Goal: Information Seeking & Learning: Learn about a topic

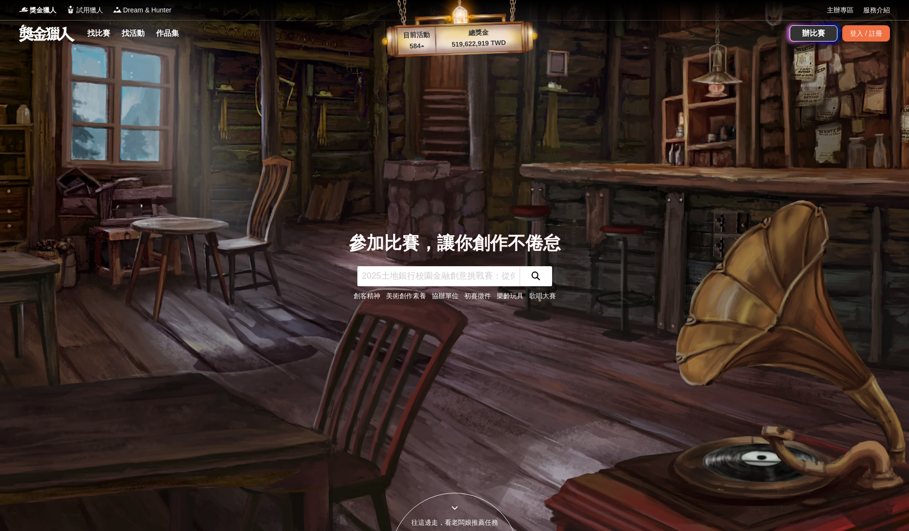
click at [47, 36] on link at bounding box center [47, 33] width 58 height 18
click at [93, 33] on link "找比賽" at bounding box center [98, 33] width 31 height 13
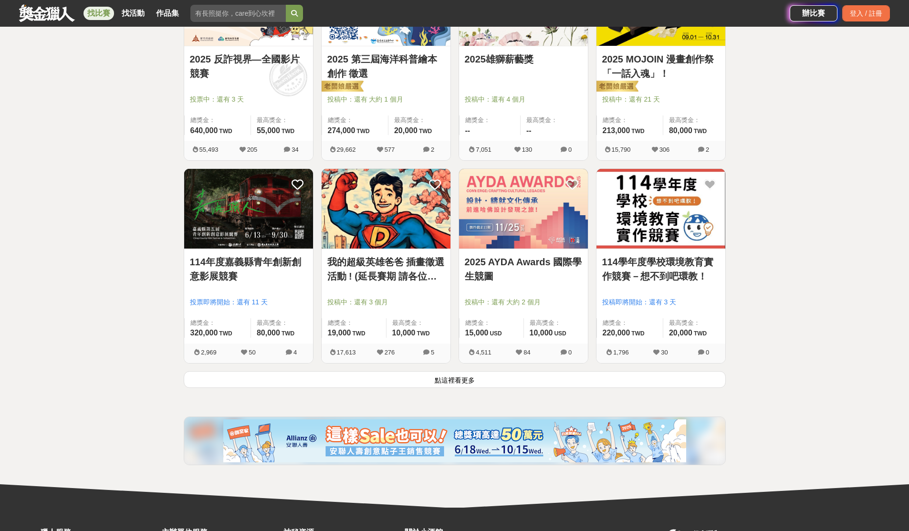
scroll to position [1163, 0]
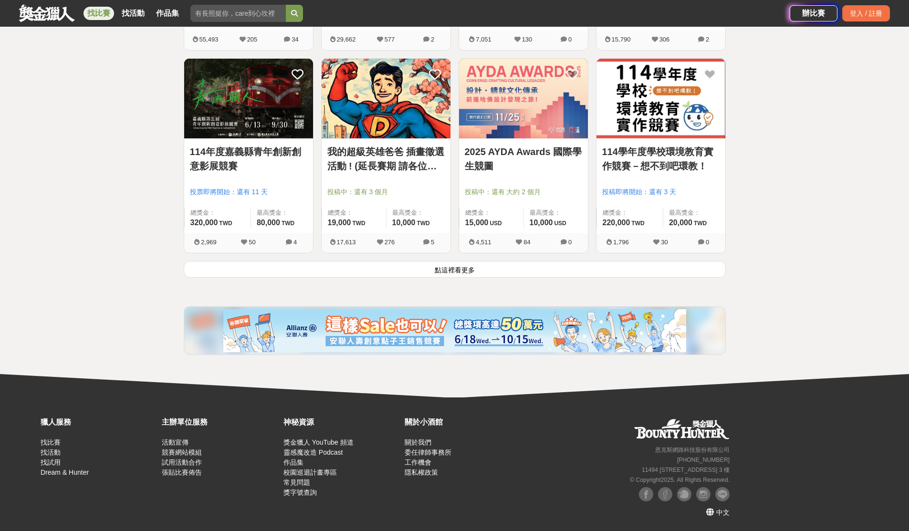
click at [637, 270] on button "點這裡看更多" at bounding box center [455, 269] width 542 height 17
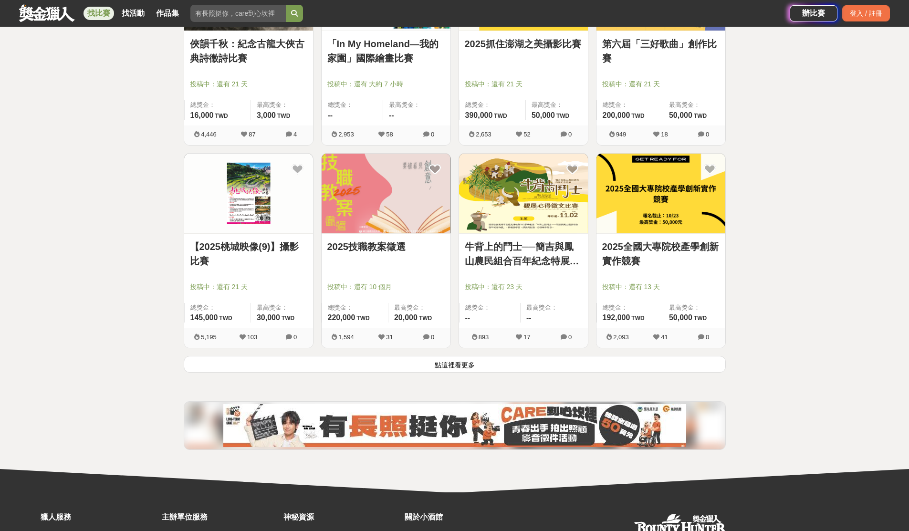
scroll to position [2378, 0]
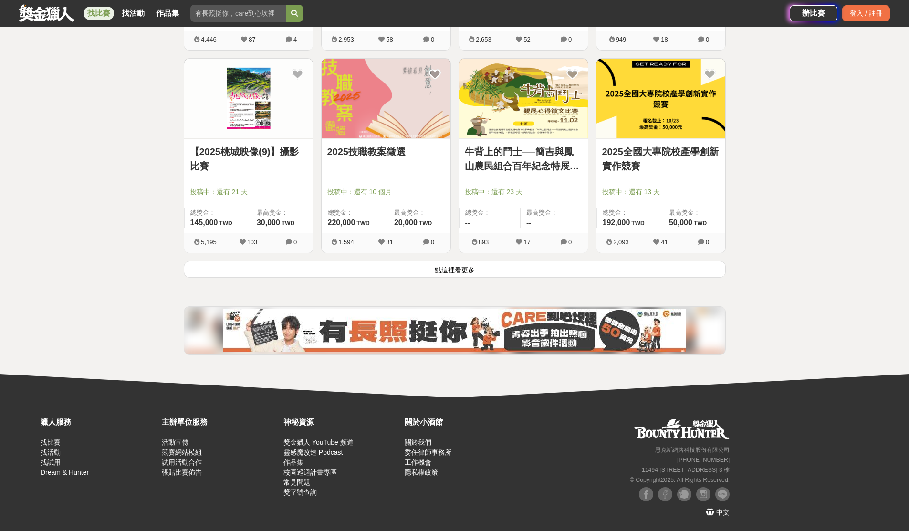
click at [582, 274] on button "點這裡看更多" at bounding box center [455, 269] width 542 height 17
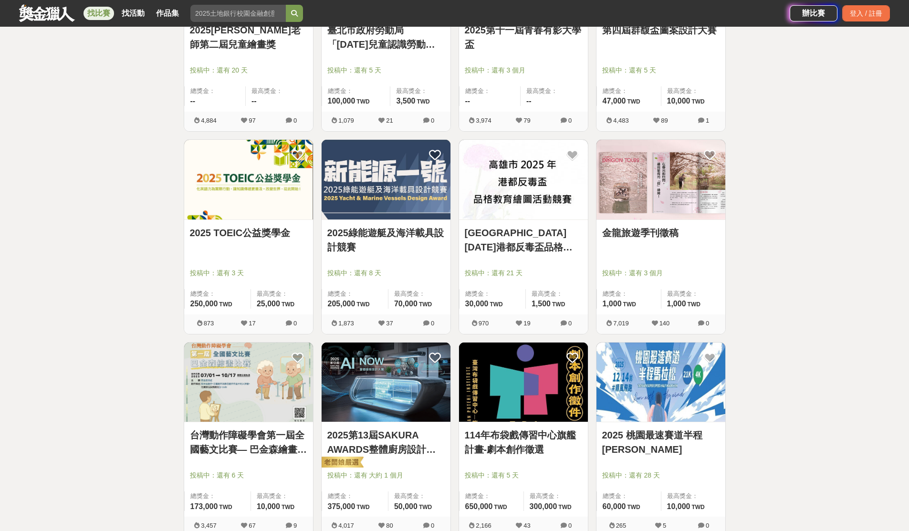
scroll to position [2950, 0]
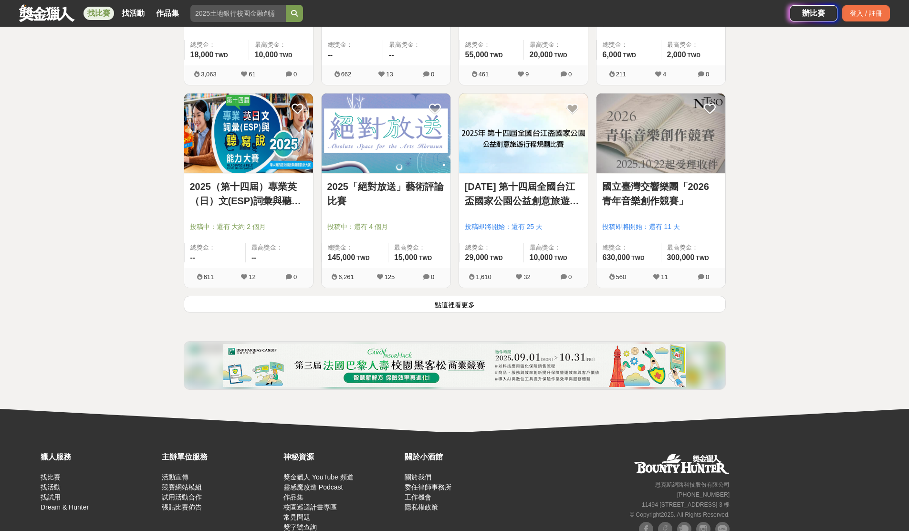
scroll to position [3593, 0]
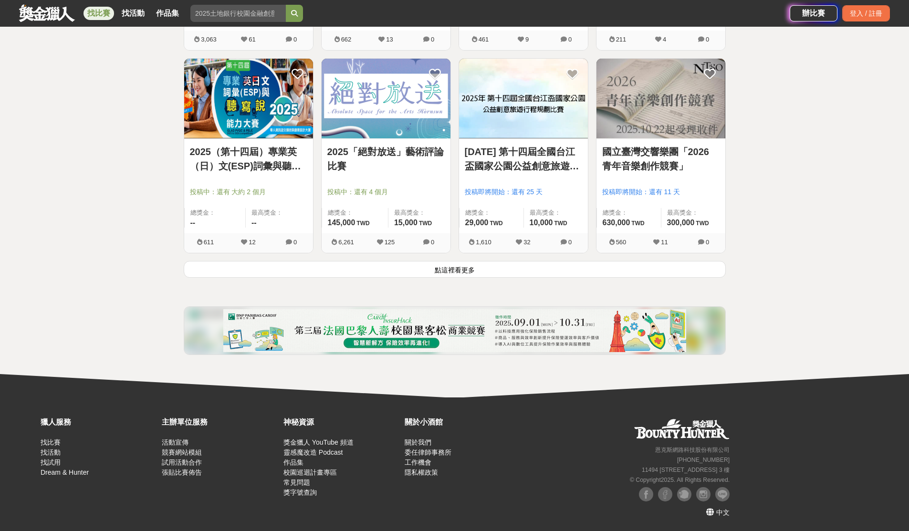
click at [671, 270] on button "點這裡看更多" at bounding box center [455, 269] width 542 height 17
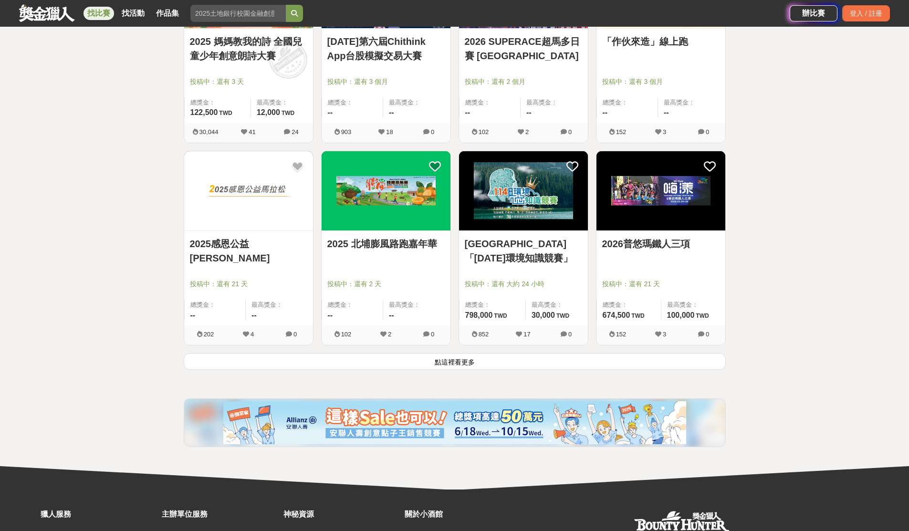
scroll to position [4786, 0]
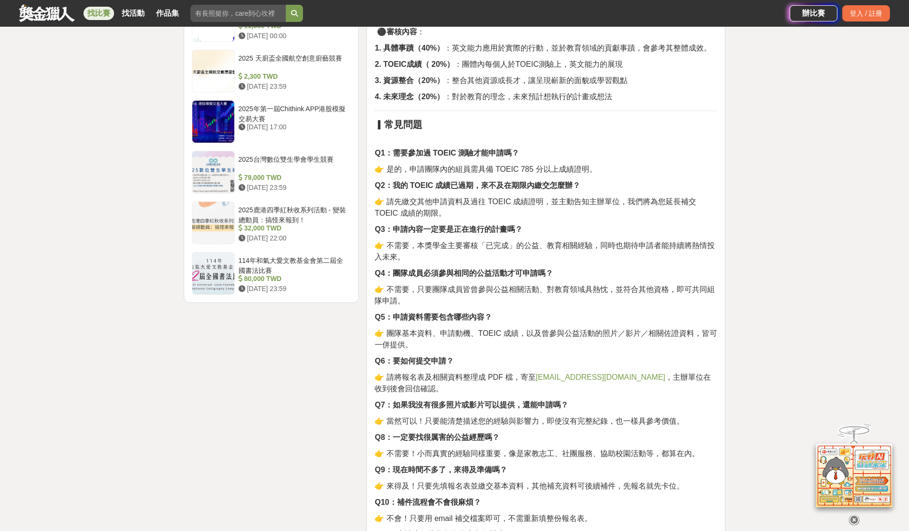
scroll to position [1097, 0]
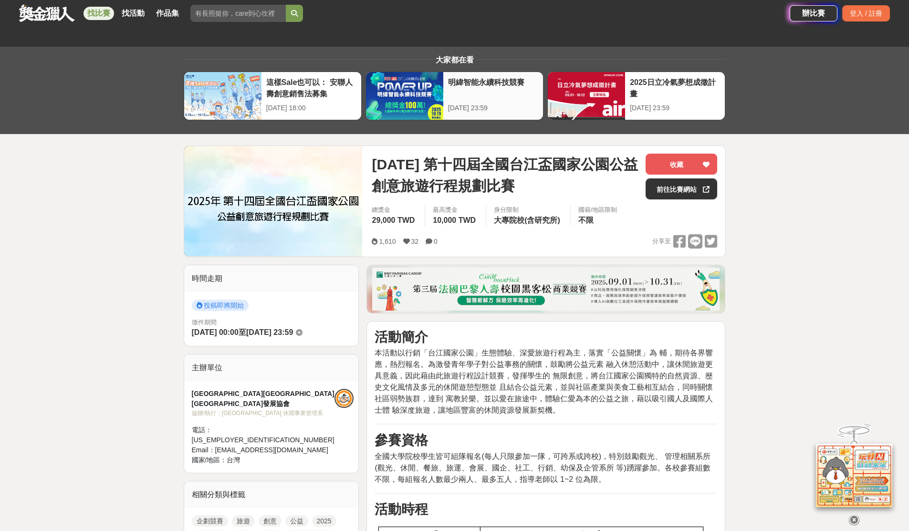
drag, startPoint x: 662, startPoint y: 301, endPoint x: 493, endPoint y: 54, distance: 299.4
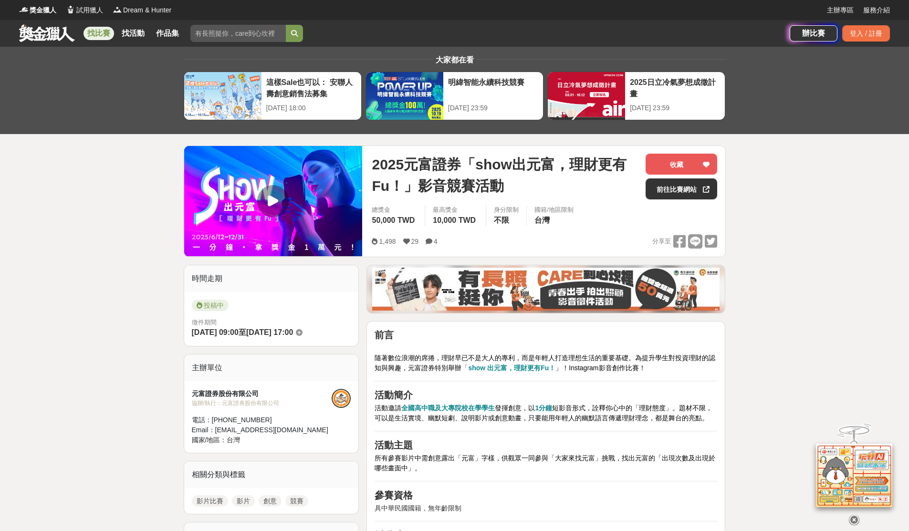
click at [263, 208] on img at bounding box center [273, 201] width 178 height 110
click at [275, 201] on img at bounding box center [273, 201] width 178 height 110
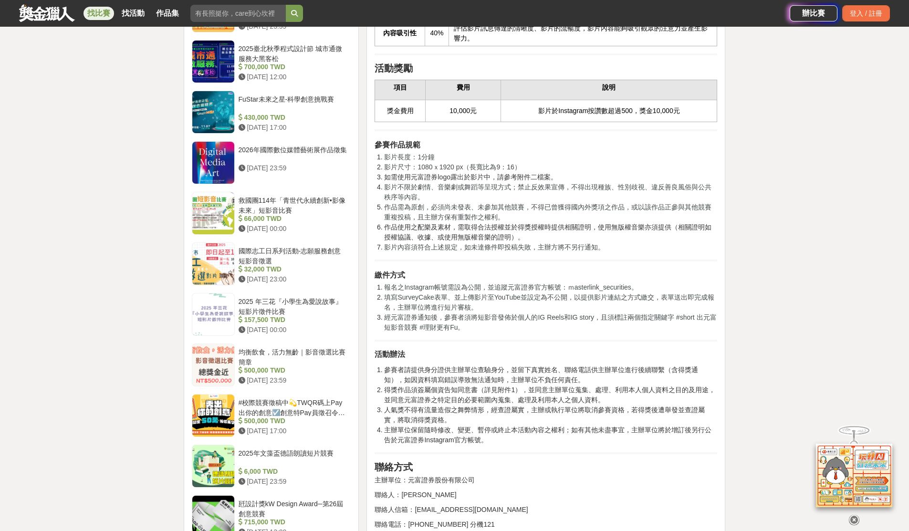
scroll to position [811, 0]
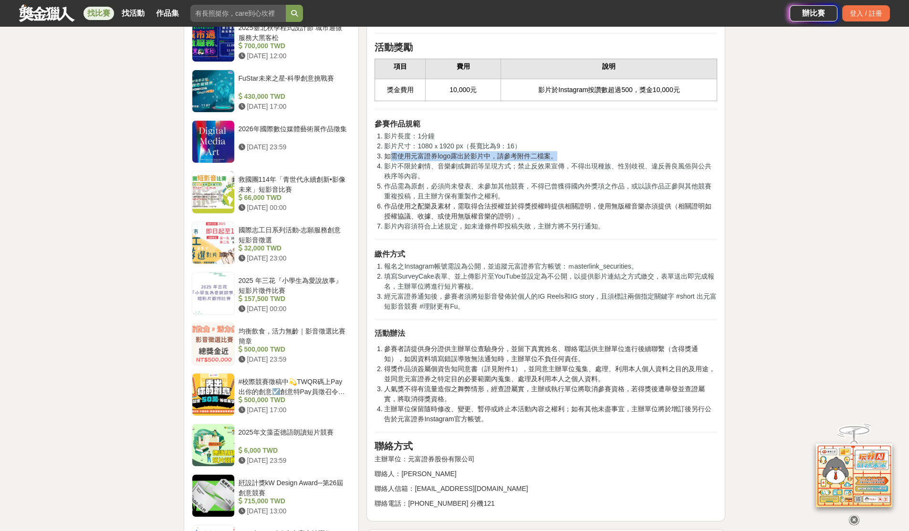
drag, startPoint x: 392, startPoint y: 173, endPoint x: 555, endPoint y: 179, distance: 163.2
click at [555, 161] on li "如需使用元富證券logo露出於影片中，請參考附件二檔案。" at bounding box center [550, 156] width 333 height 10
click at [484, 161] on li "如需使用元富證券logo露出於影片中，請參考附件二檔案。" at bounding box center [550, 156] width 333 height 10
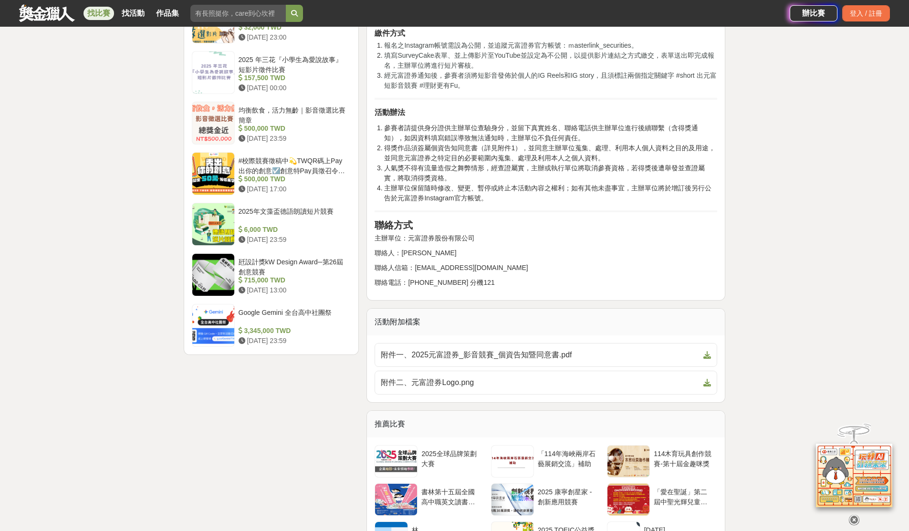
scroll to position [1049, 0]
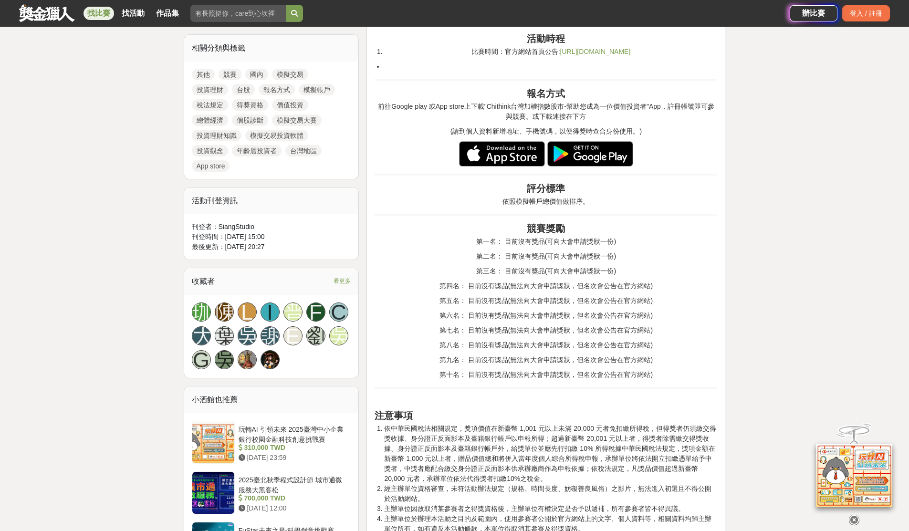
scroll to position [382, 0]
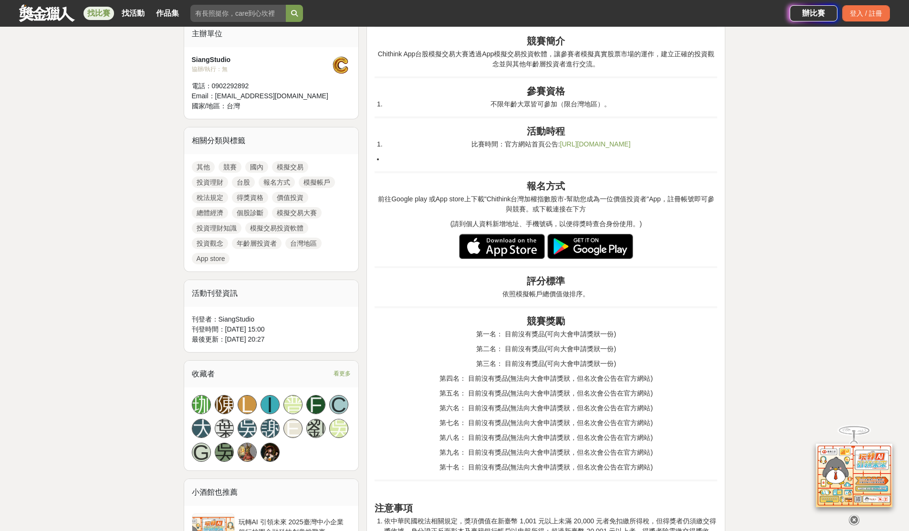
click at [493, 256] on img at bounding box center [502, 247] width 86 height 26
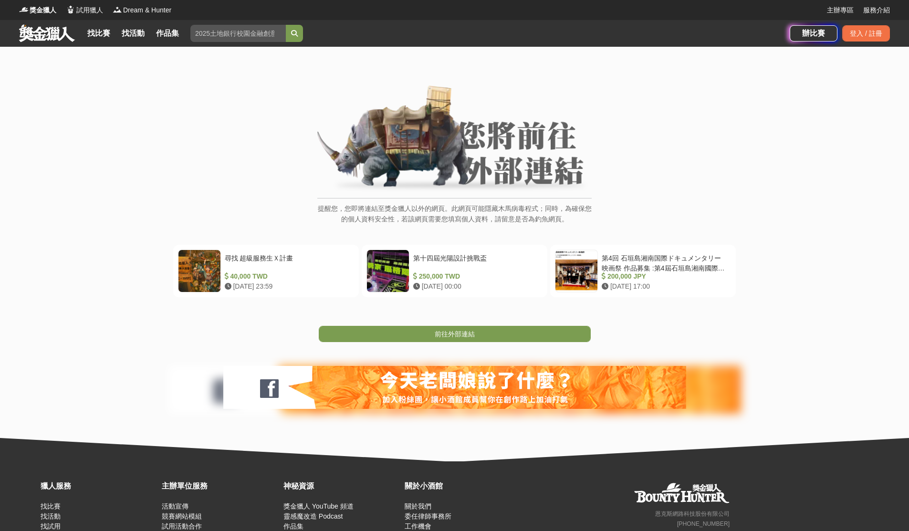
click at [454, 327] on link "前往外部連結" at bounding box center [455, 334] width 272 height 16
click at [455, 332] on span "前往外部連結" at bounding box center [455, 334] width 40 height 8
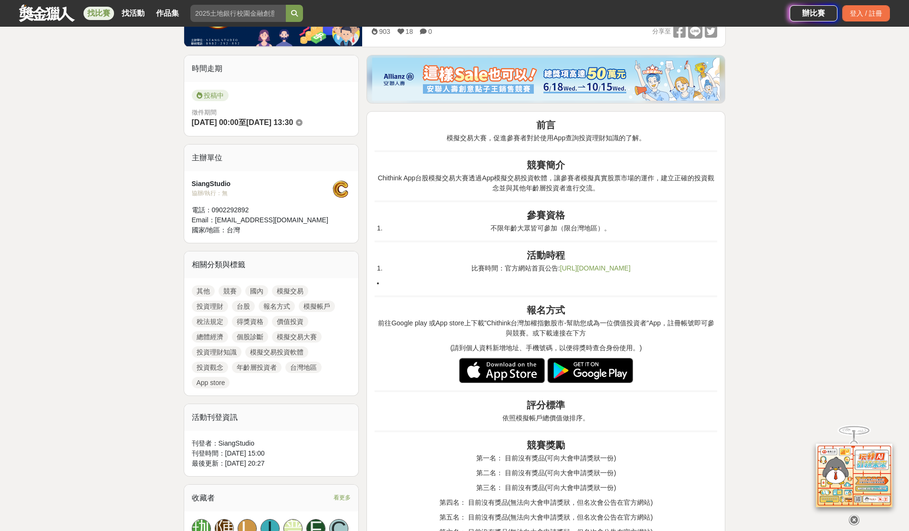
scroll to position [238, 0]
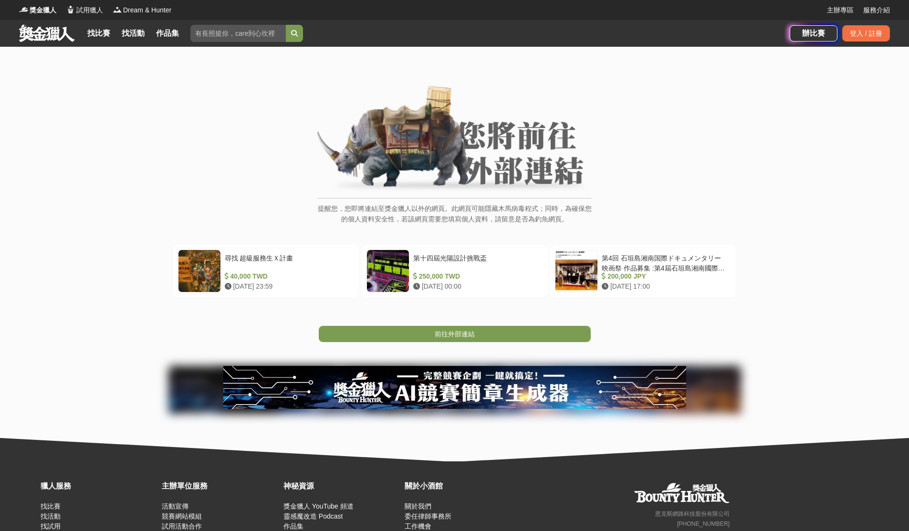
click at [500, 334] on link "前往外部連結" at bounding box center [455, 334] width 272 height 16
